Goal: Information Seeking & Learning: Learn about a topic

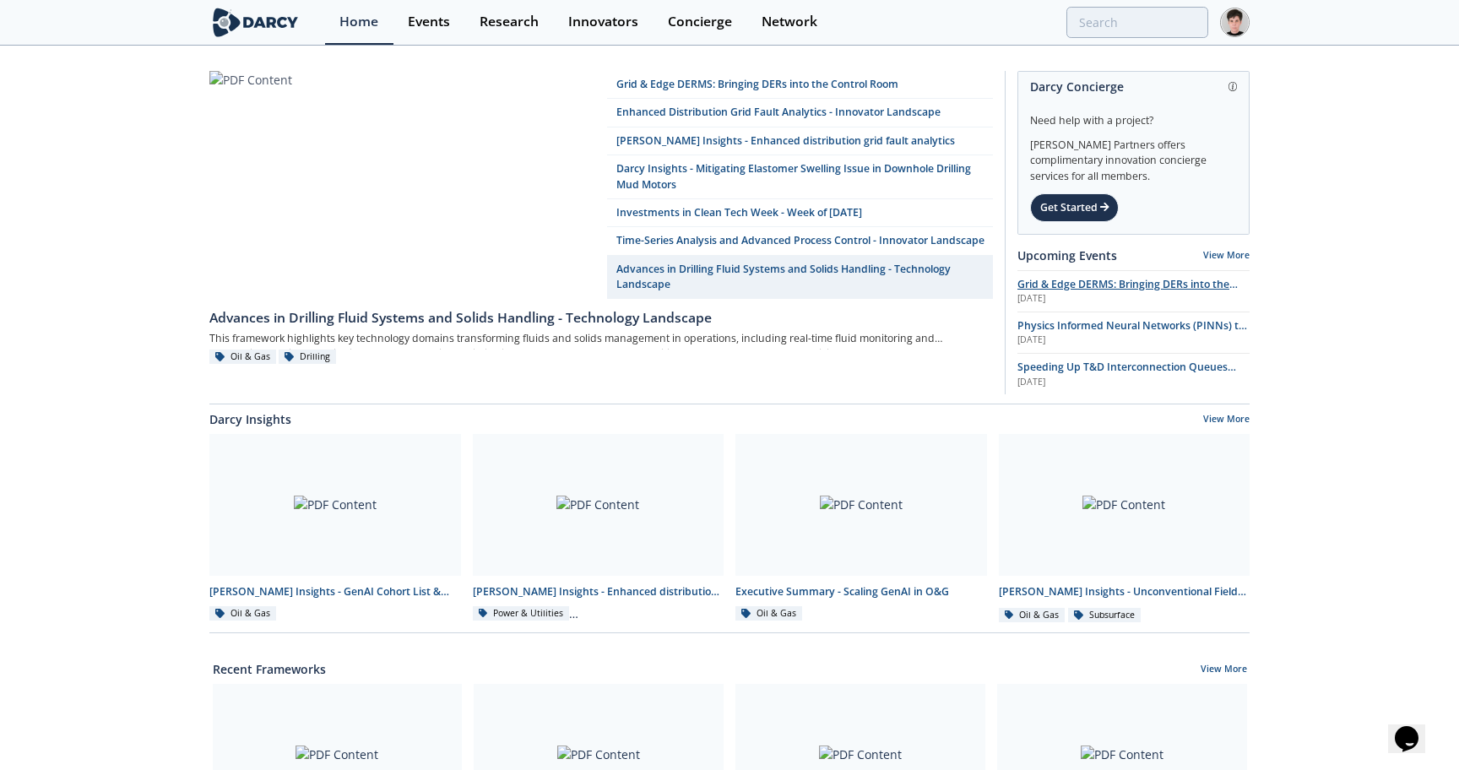
click at [1082, 287] on span "Grid & Edge DERMS: Bringing DERs into the Control Room" at bounding box center [1128, 292] width 220 height 30
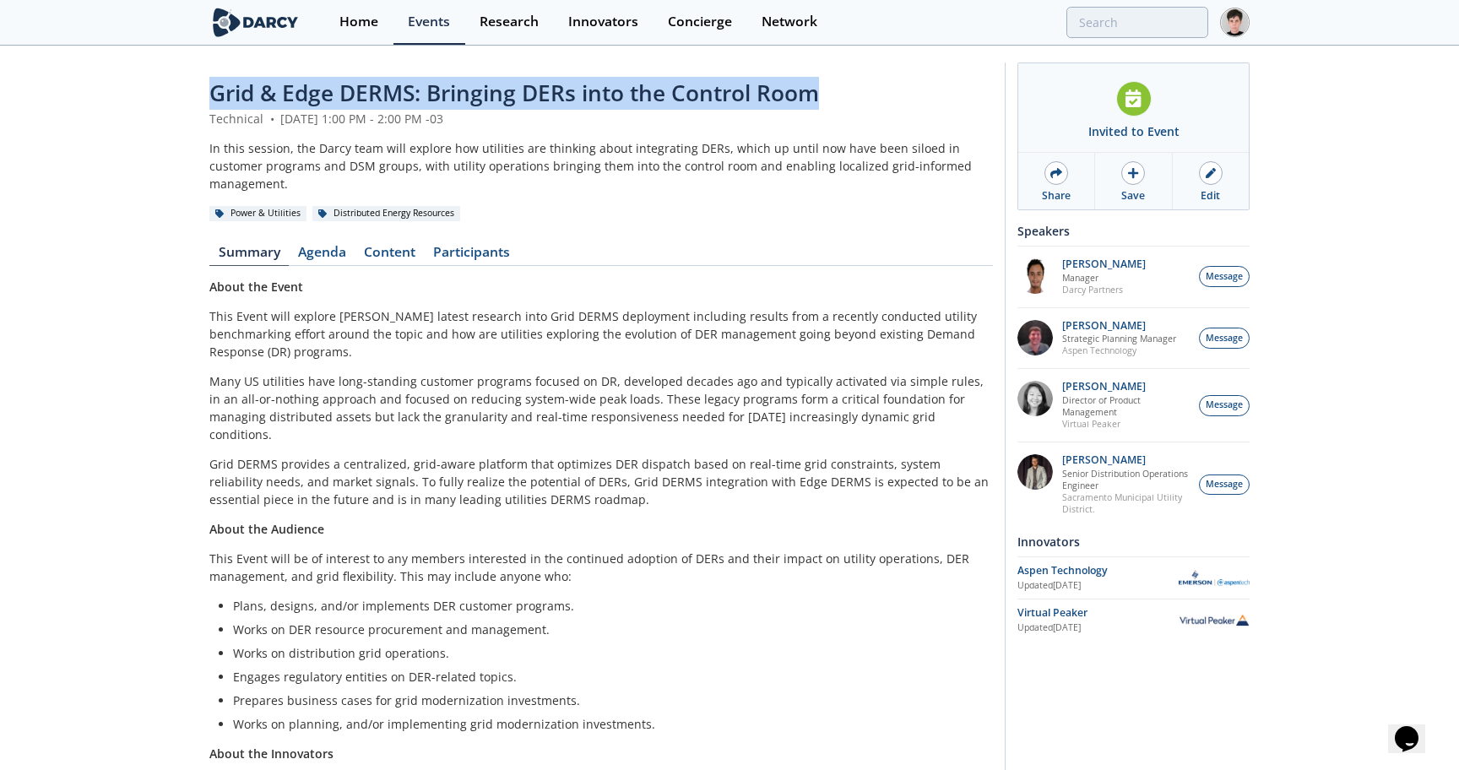
drag, startPoint x: 821, startPoint y: 96, endPoint x: 213, endPoint y: 90, distance: 608.2
click at [213, 90] on div "Grid & Edge DERMS: Bringing DERs into the Control Room" at bounding box center [601, 93] width 784 height 33
copy span "Grid & Edge DERMS: Bringing DERs into the Control Room"
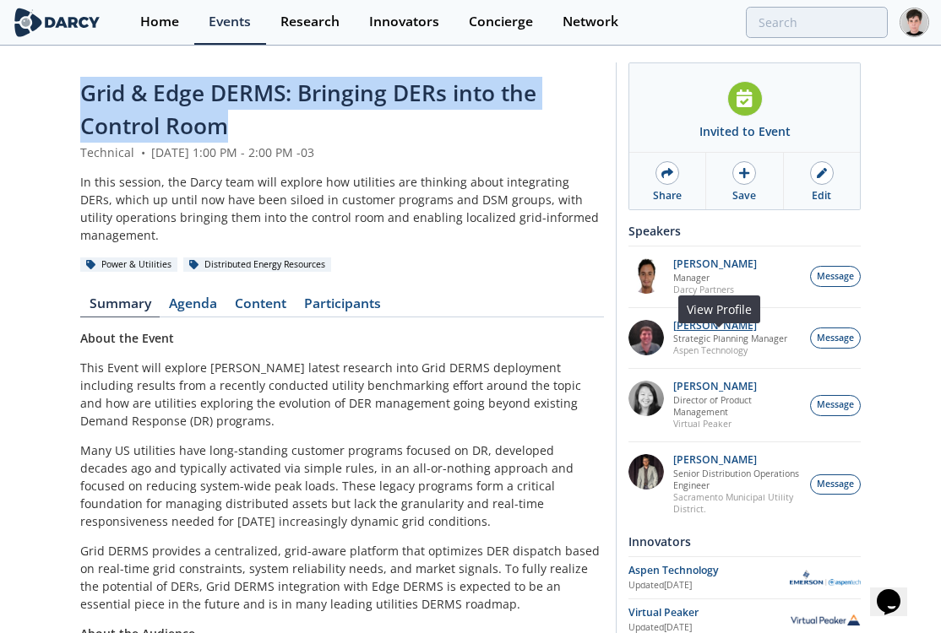
click at [697, 332] on p "Jonathan Curtis" at bounding box center [730, 326] width 114 height 12
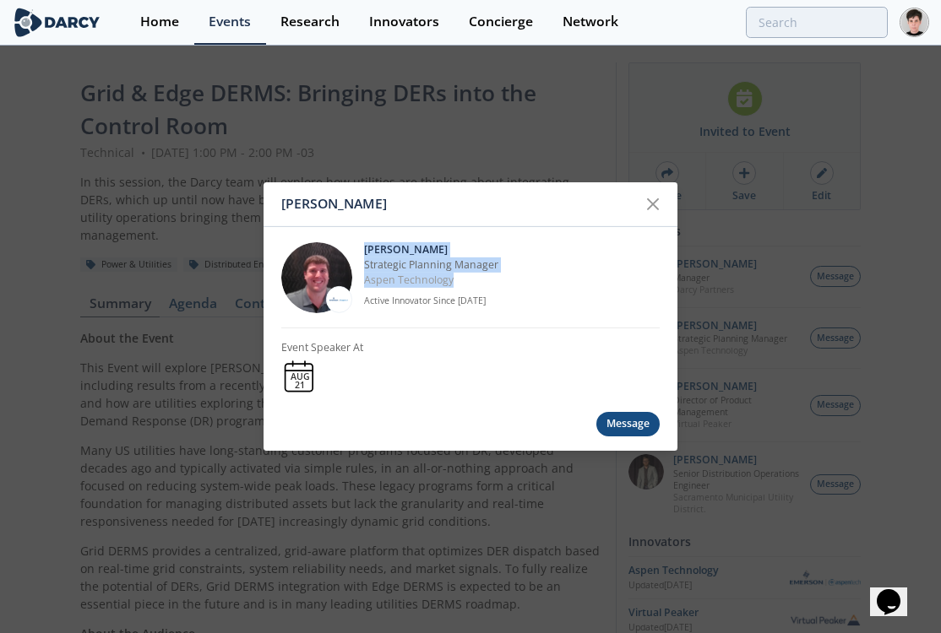
drag, startPoint x: 463, startPoint y: 278, endPoint x: 457, endPoint y: 230, distance: 48.5
click at [457, 228] on div "Jonathan Curtis Strategic Planning Manager Aspen Technology Active Innovator Si…" at bounding box center [470, 277] width 378 height 101
click at [461, 243] on p "Jonathan Curtis" at bounding box center [512, 249] width 296 height 15
drag, startPoint x: 461, startPoint y: 243, endPoint x: 364, endPoint y: 250, distance: 97.4
click at [364, 250] on p "Jonathan Curtis" at bounding box center [512, 249] width 296 height 15
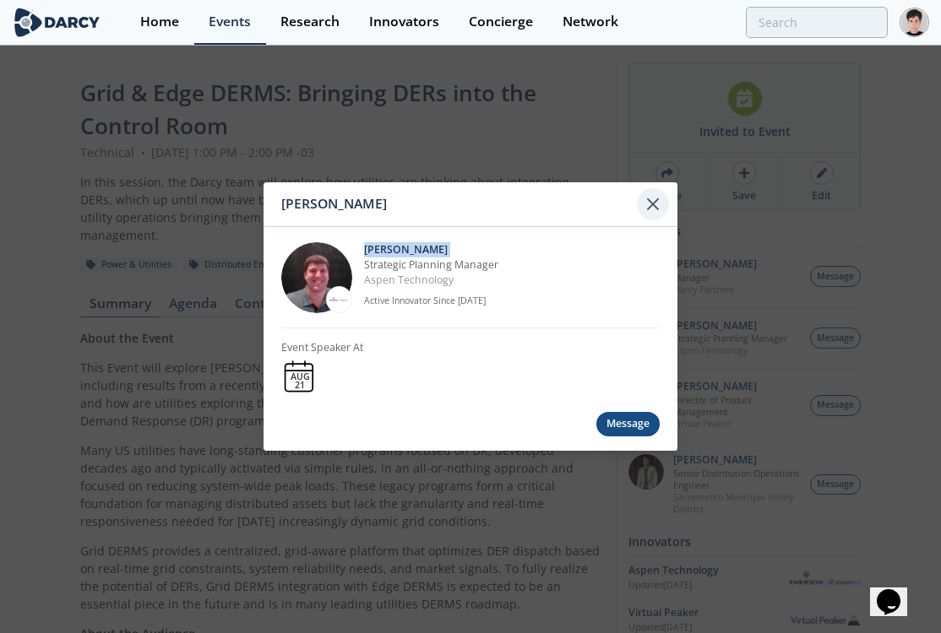
click at [654, 201] on icon at bounding box center [653, 204] width 20 height 20
click at [654, 201] on div "Share" at bounding box center [667, 195] width 29 height 15
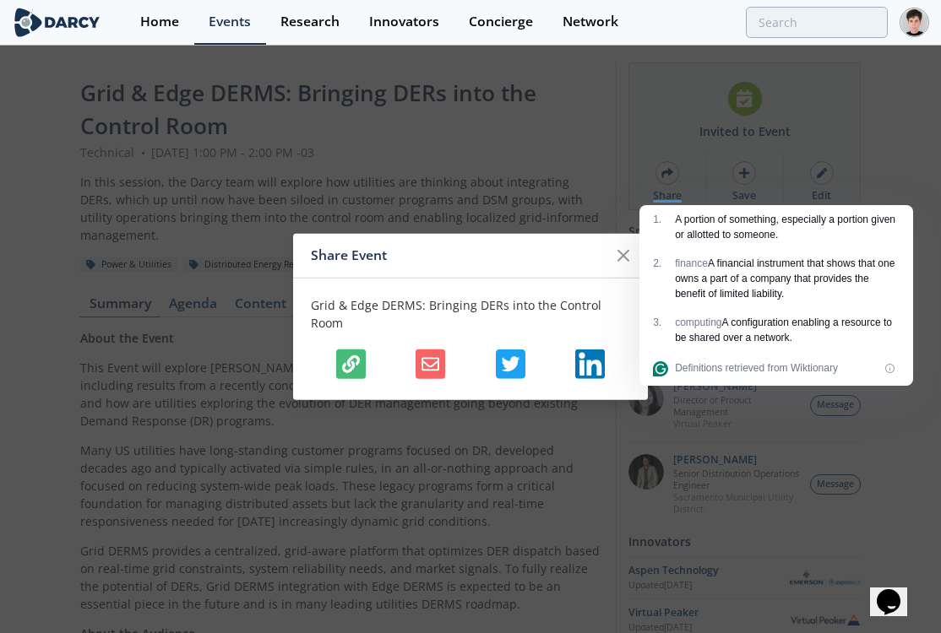
click at [764, 445] on div "Share Event Grid & Edge DERMS: Bringing DERs into the Control Room" at bounding box center [470, 316] width 941 height 633
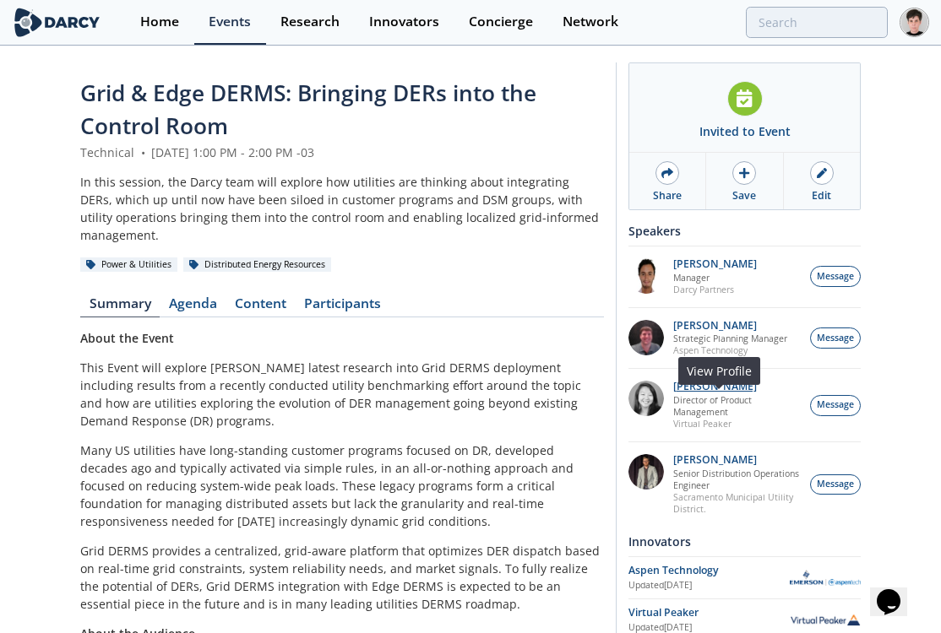
click at [751, 393] on p "[PERSON_NAME]" at bounding box center [737, 387] width 128 height 12
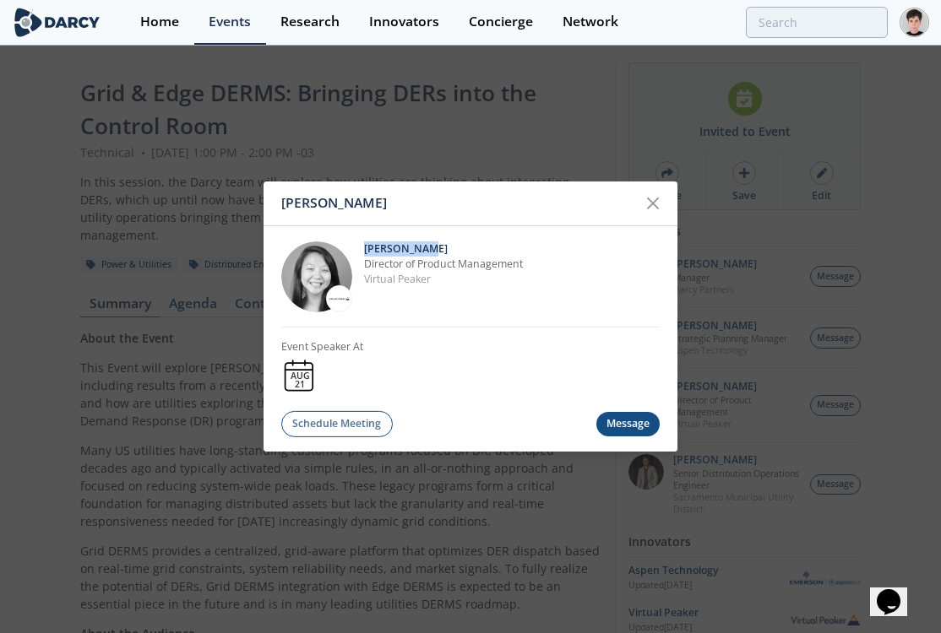
drag, startPoint x: 449, startPoint y: 245, endPoint x: 363, endPoint y: 247, distance: 86.2
click at [364, 247] on p "[PERSON_NAME]" at bounding box center [512, 248] width 296 height 15
copy p "[PERSON_NAME]"
click at [649, 204] on icon at bounding box center [653, 203] width 10 height 10
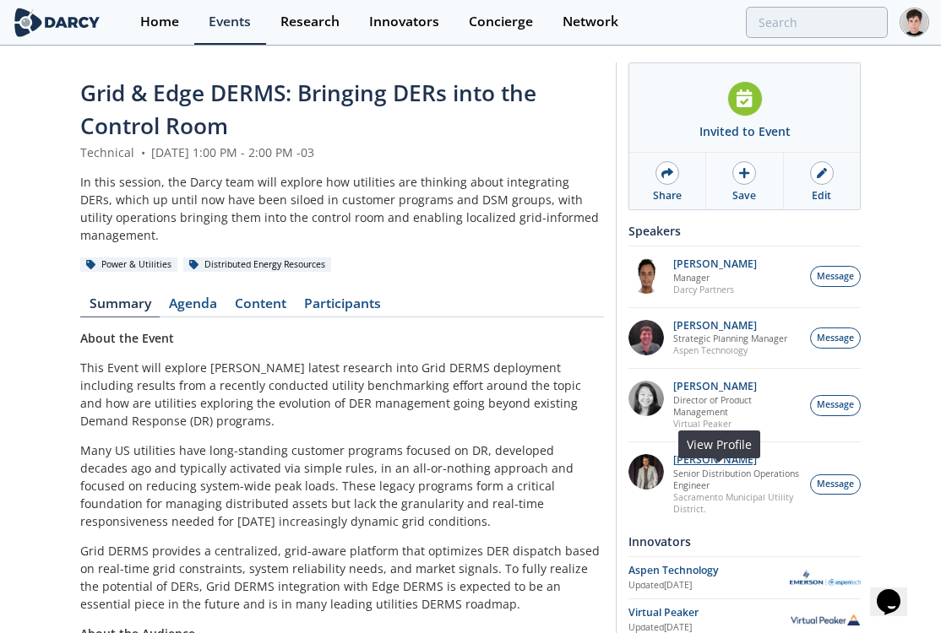
click at [720, 466] on p "Yevgeniy Postnov" at bounding box center [737, 460] width 128 height 12
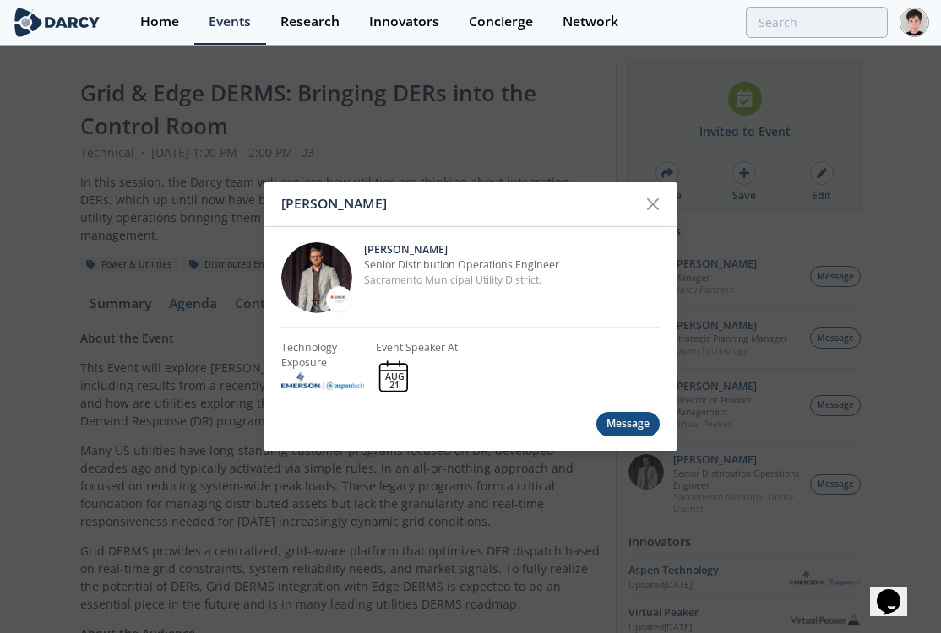
drag, startPoint x: 468, startPoint y: 247, endPoint x: 365, endPoint y: 247, distance: 103.0
click at [365, 247] on p "Yevgeniy Postnov" at bounding box center [512, 249] width 296 height 15
copy p "Yevgeniy Postnov"
click at [653, 206] on icon at bounding box center [653, 204] width 10 height 10
click at [653, 206] on div "Share" at bounding box center [667, 181] width 77 height 57
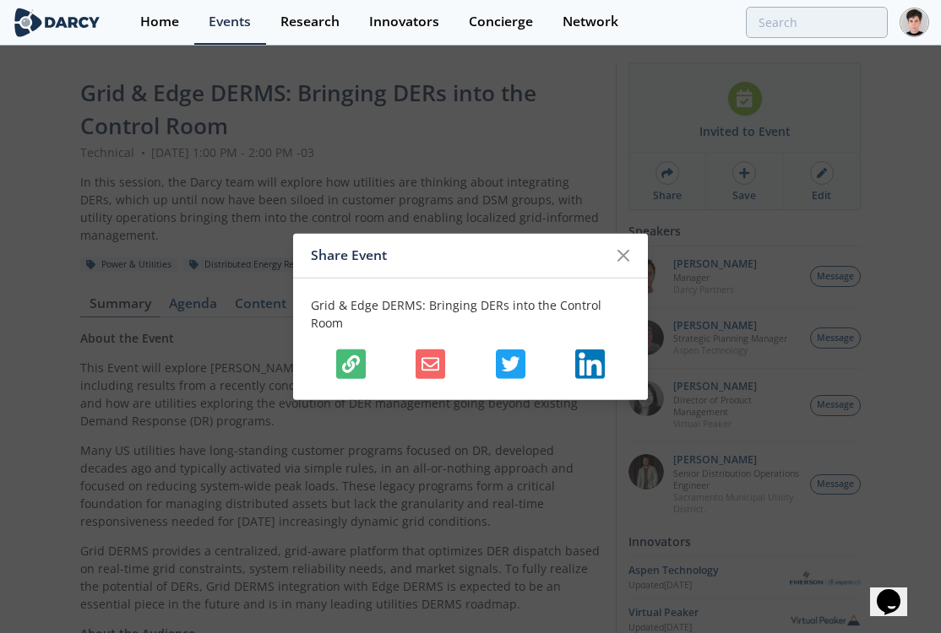
click at [497, 448] on div "Share Event Grid & Edge DERMS: Bringing DERs into the Control Room" at bounding box center [470, 316] width 941 height 633
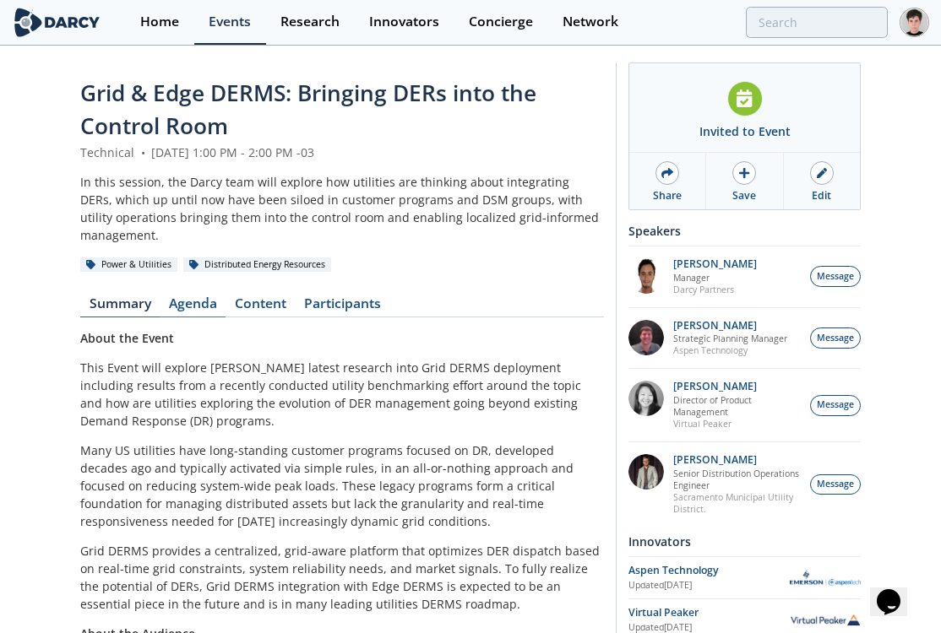
click at [198, 309] on link "Agenda" at bounding box center [193, 307] width 66 height 20
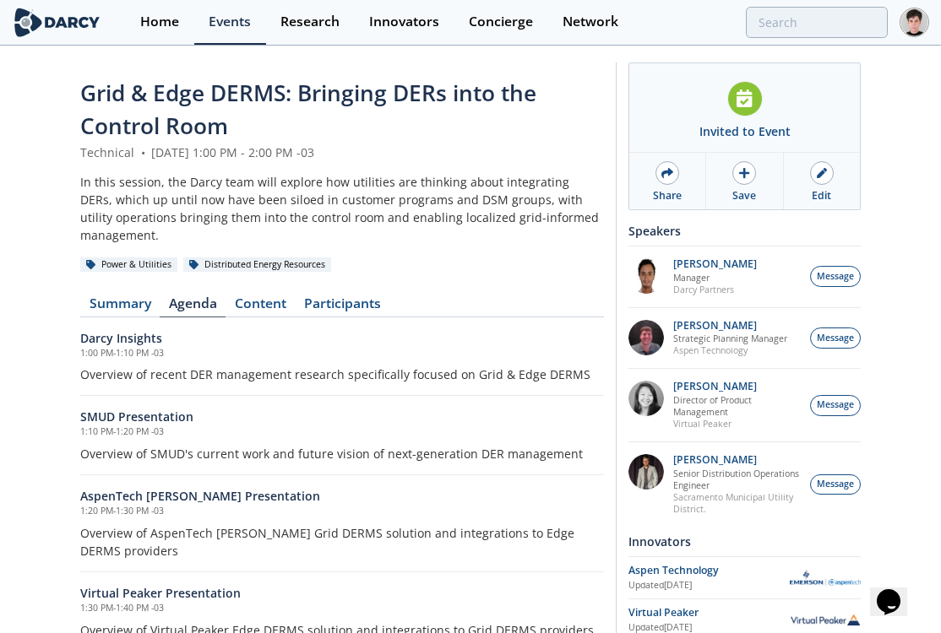
click at [106, 417] on h6 "SMUD Presentation" at bounding box center [342, 417] width 524 height 18
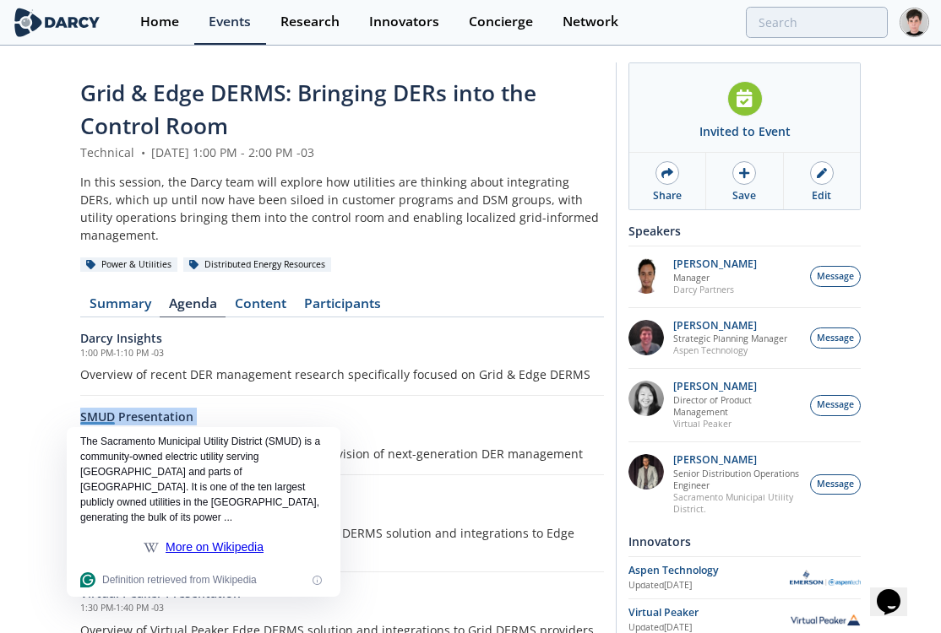
copy div "SMUD Presentation"
click at [409, 389] on div "Darcy Insights 1:00 PM - 1:10 PM -03 Overview of recent DER management research…" at bounding box center [342, 363] width 524 height 68
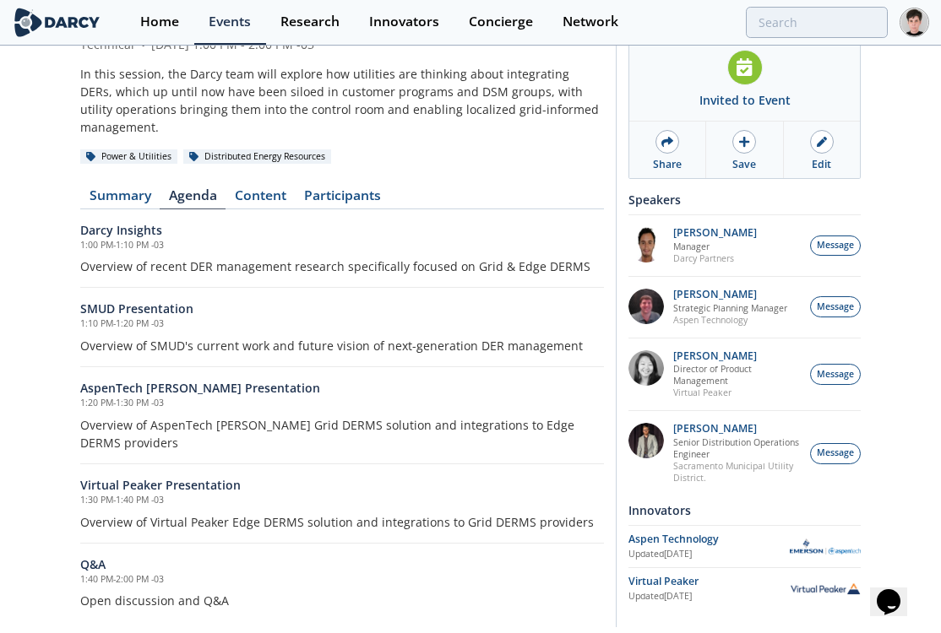
scroll to position [110, 0]
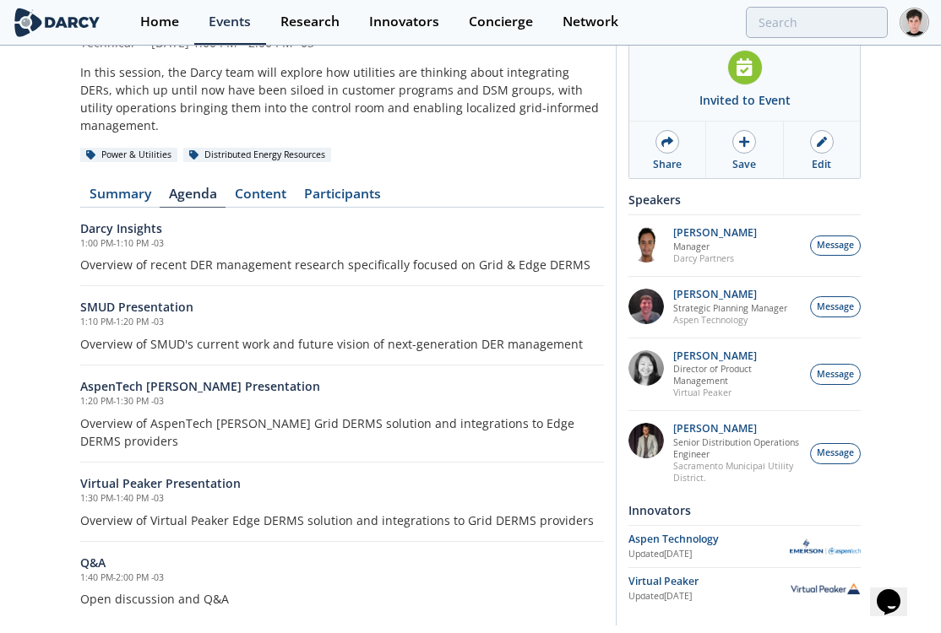
click at [117, 389] on h6 "AspenTech Emerson Presentation" at bounding box center [342, 387] width 524 height 18
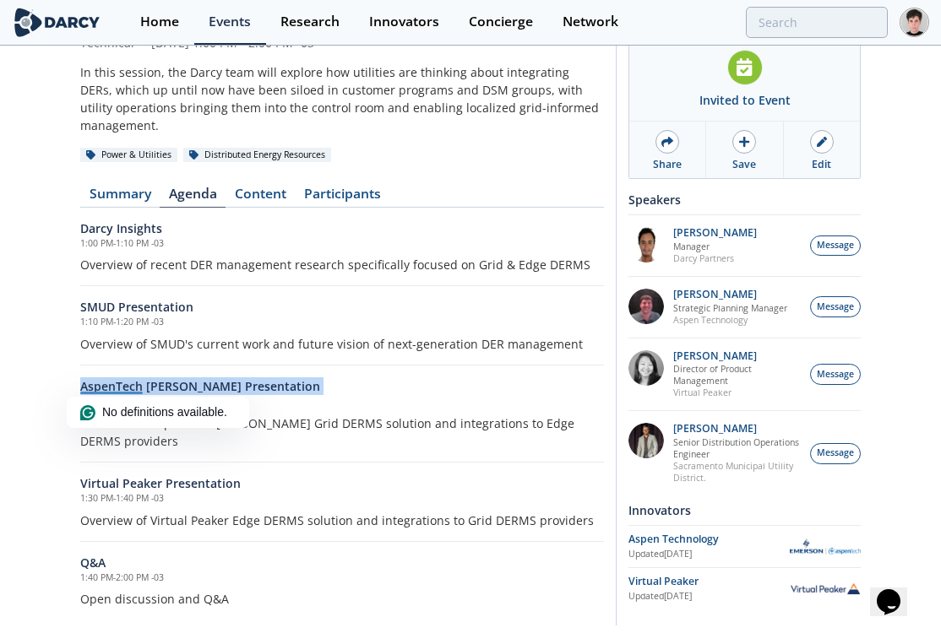
copy div "AspenTech Emerson Presentation"
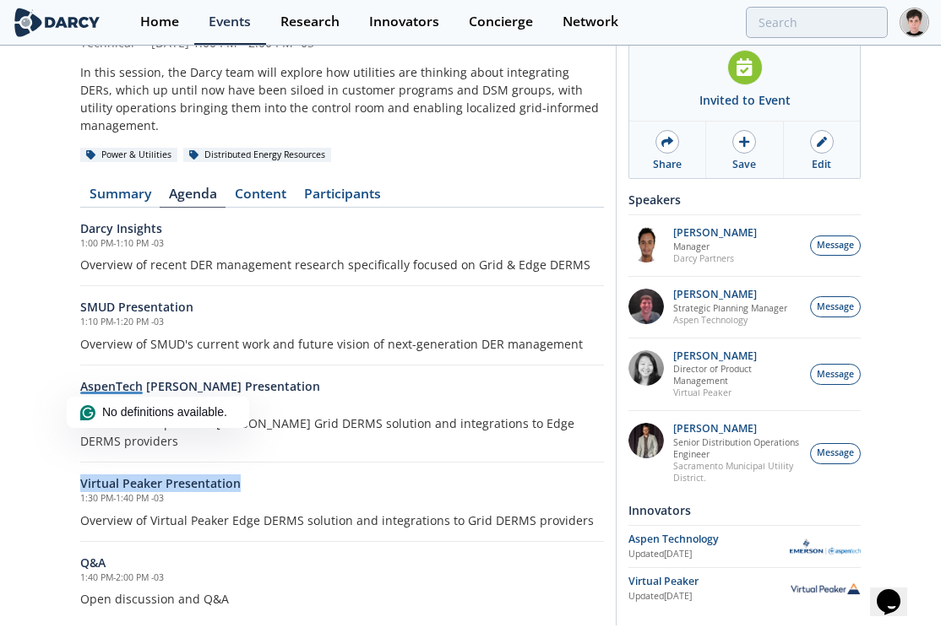
drag, startPoint x: 238, startPoint y: 481, endPoint x: 79, endPoint y: 477, distance: 158.8
click at [79, 477] on div "Grid & Edge DERMS: Bringing DERs into the Control Room Technical • August 21, 2…" at bounding box center [470, 293] width 941 height 712
copy h6 "Virtual Peaker Presentation"
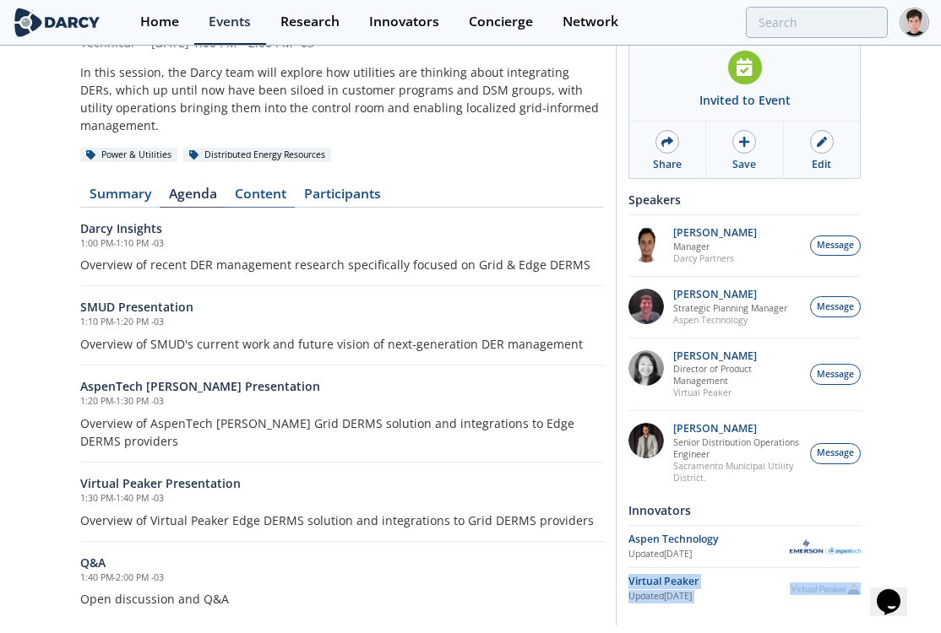
click at [264, 198] on link "Content" at bounding box center [260, 198] width 69 height 20
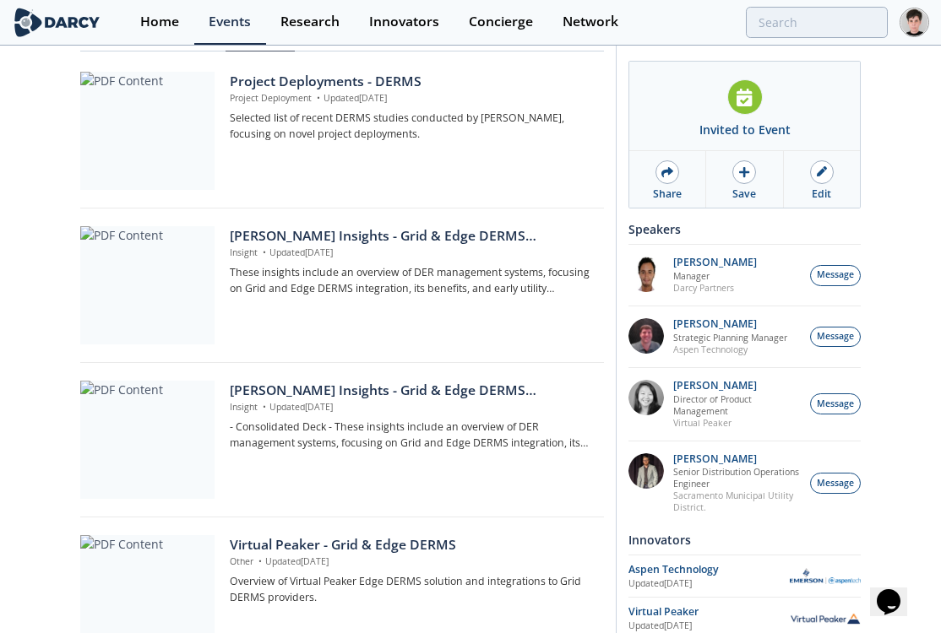
scroll to position [249, 0]
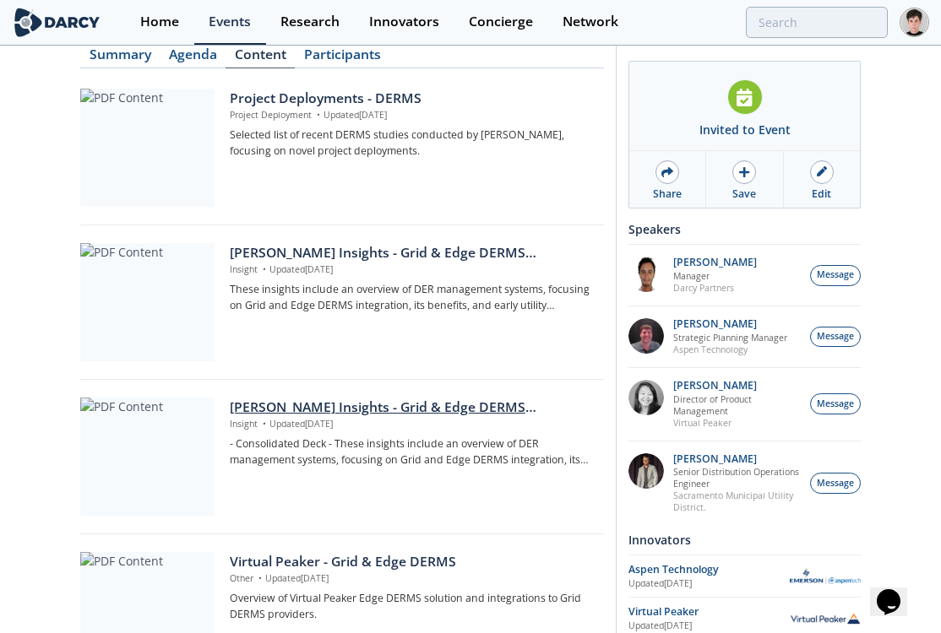
click at [387, 410] on div "[PERSON_NAME] Insights - Grid & Edge DERMS Consolidated Deck" at bounding box center [411, 408] width 362 height 20
click at [381, 251] on div "Darcy Insights - Grid & Edge DERMS Integration" at bounding box center [411, 253] width 362 height 20
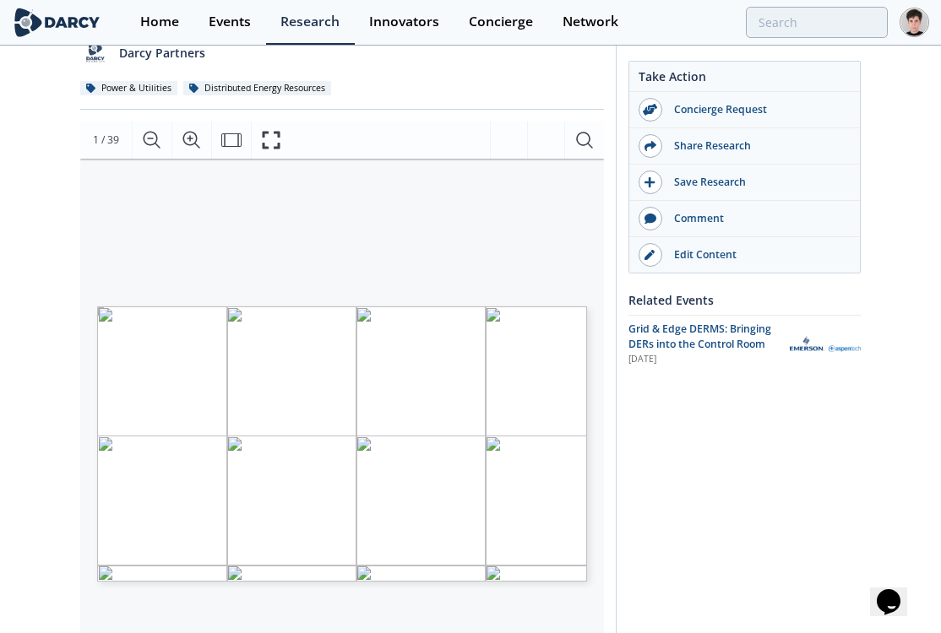
scroll to position [187, 0]
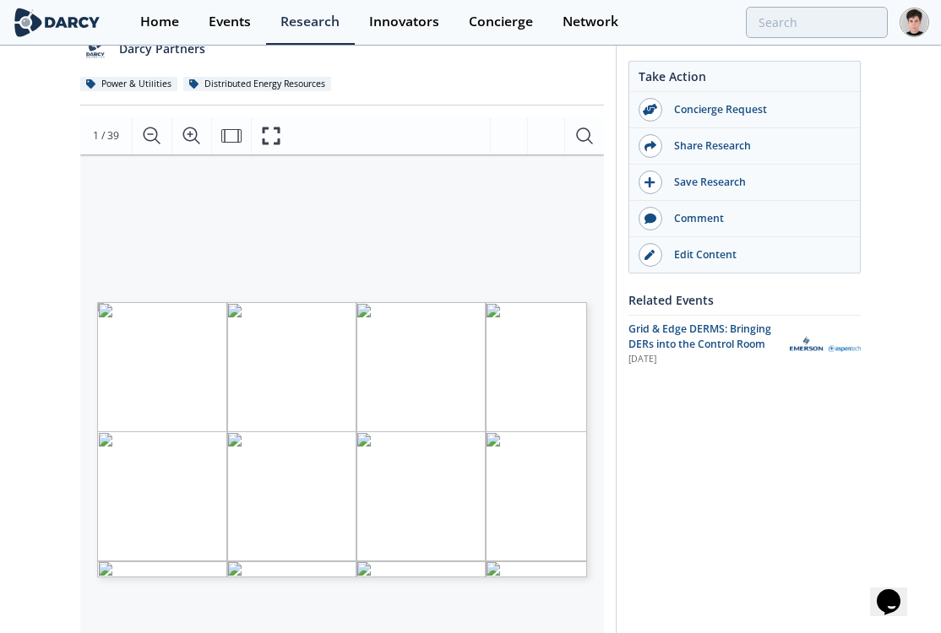
click at [246, 332] on span "Page 1" at bounding box center [394, 506] width 568 height 383
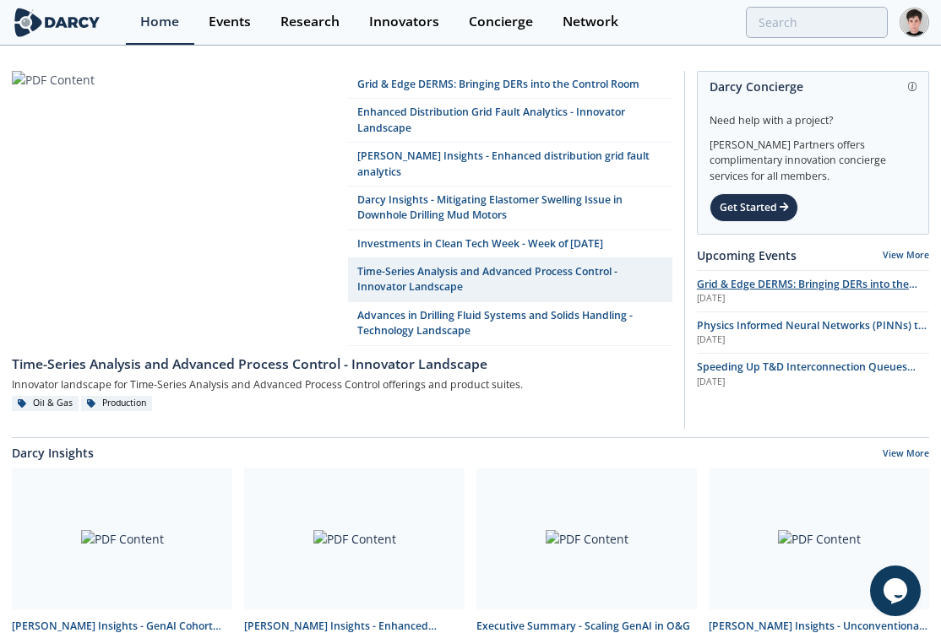
click at [725, 282] on span "Grid & Edge DERMS: Bringing DERs into the Control Room" at bounding box center [807, 292] width 220 height 30
